Goal: Task Accomplishment & Management: Complete application form

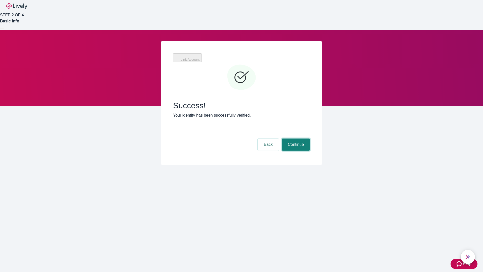
click at [295, 138] on button "Continue" at bounding box center [296, 144] width 28 height 12
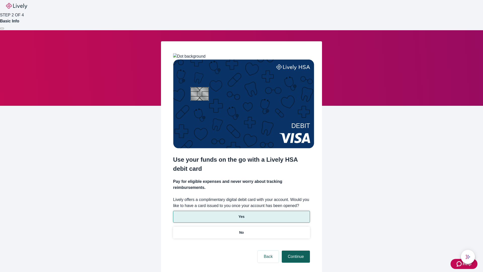
click at [241, 214] on p "Yes" at bounding box center [242, 216] width 6 height 5
click at [295, 251] on button "Continue" at bounding box center [296, 257] width 28 height 12
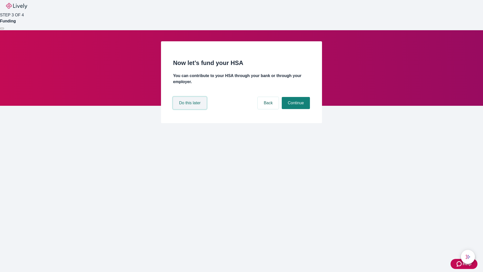
click at [191, 109] on button "Do this later" at bounding box center [189, 103] width 33 height 12
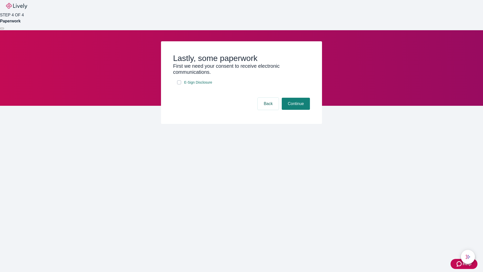
click at [179, 84] on input "E-Sign Disclosure" at bounding box center [179, 82] width 4 height 4
checkbox input "true"
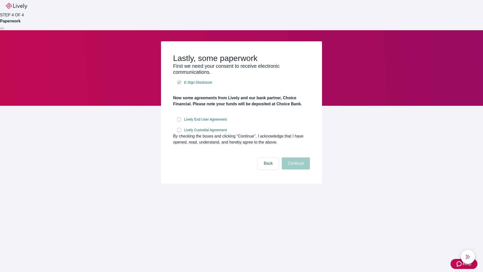
click at [179, 121] on input "Lively End User Agreement" at bounding box center [179, 119] width 4 height 4
checkbox input "true"
click at [179, 132] on input "Lively Custodial Agreement" at bounding box center [179, 130] width 4 height 4
checkbox input "true"
click at [295, 169] on button "Continue" at bounding box center [296, 163] width 28 height 12
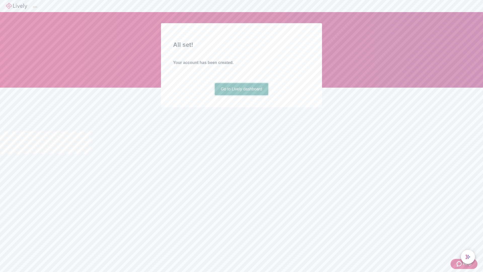
click at [241, 95] on link "Go to Lively dashboard" at bounding box center [242, 89] width 54 height 12
